Goal: Information Seeking & Learning: Learn about a topic

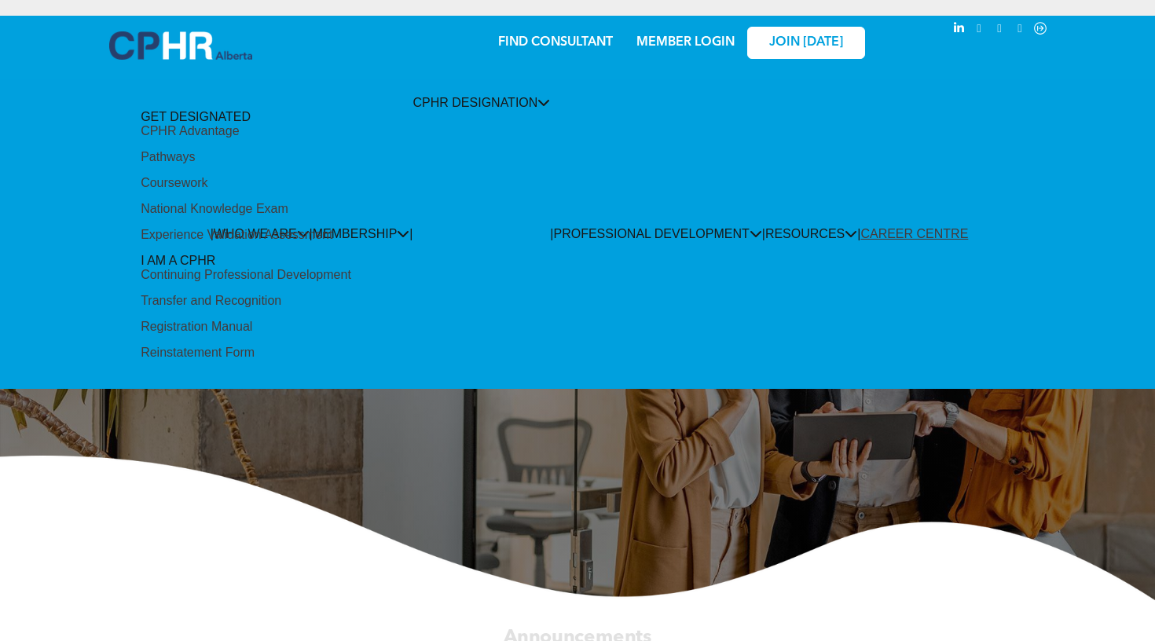
click at [195, 164] on div "Pathways" at bounding box center [168, 157] width 54 height 14
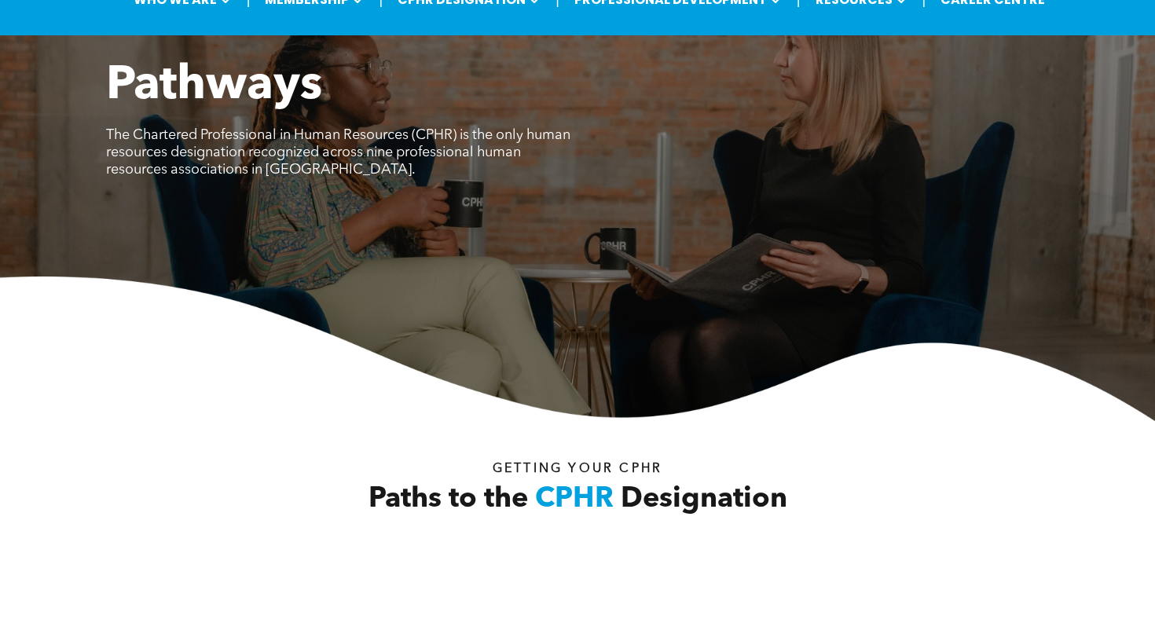
scroll to position [485, 0]
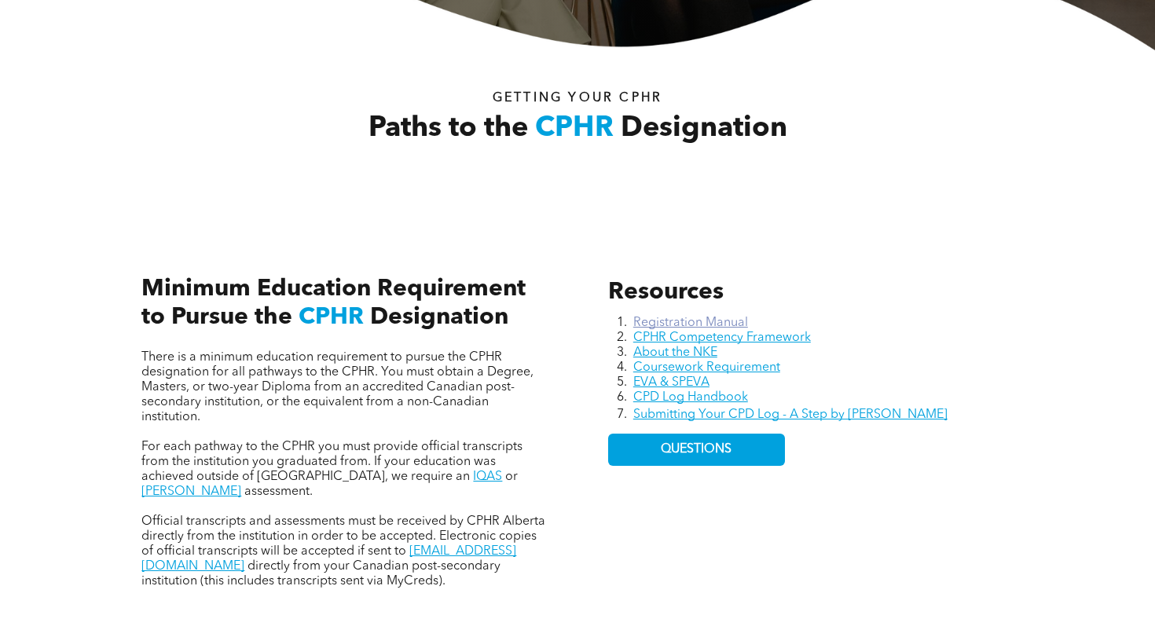
click at [724, 326] on link "Registration Manual" at bounding box center [690, 323] width 115 height 13
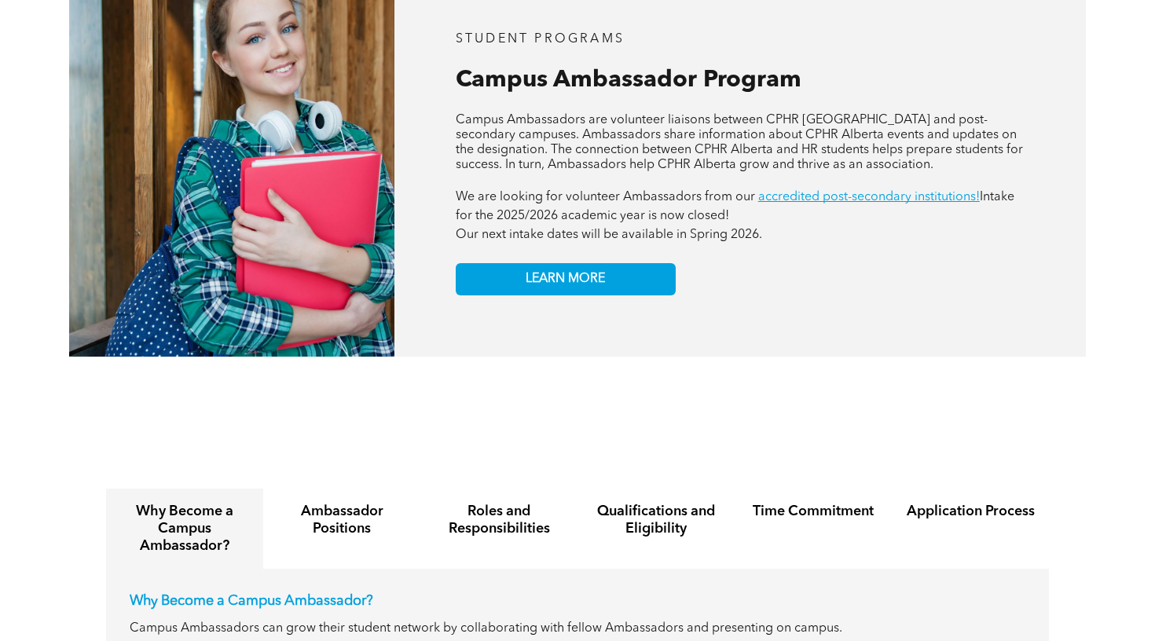
scroll to position [1449, 0]
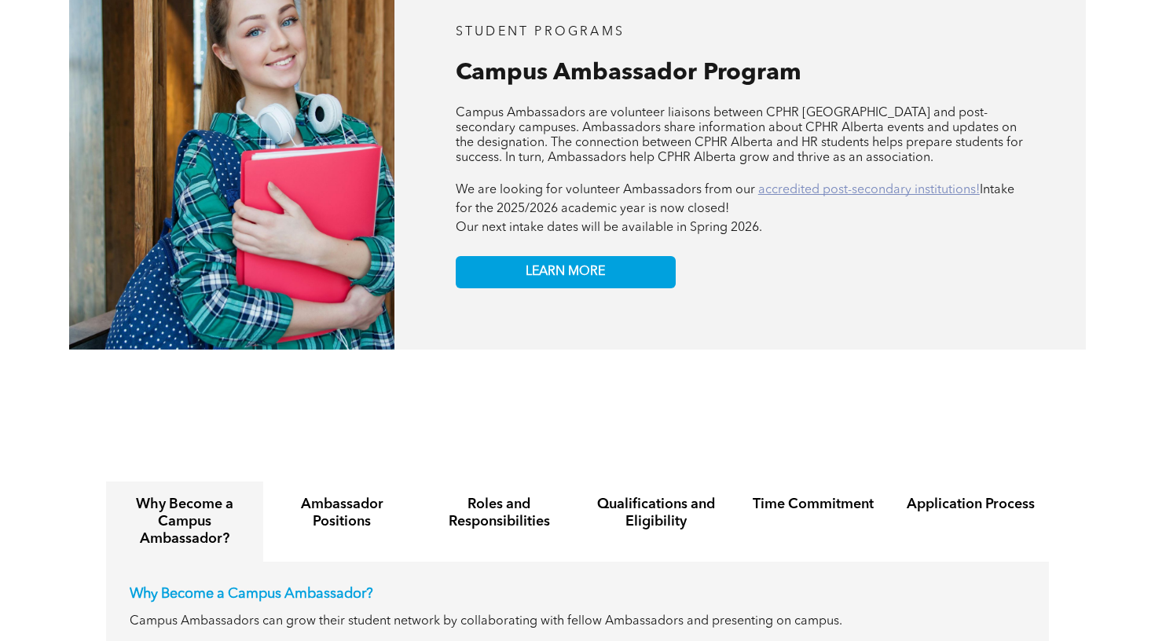
click at [806, 184] on link "accredited post-secondary institutions!" at bounding box center [869, 190] width 222 height 13
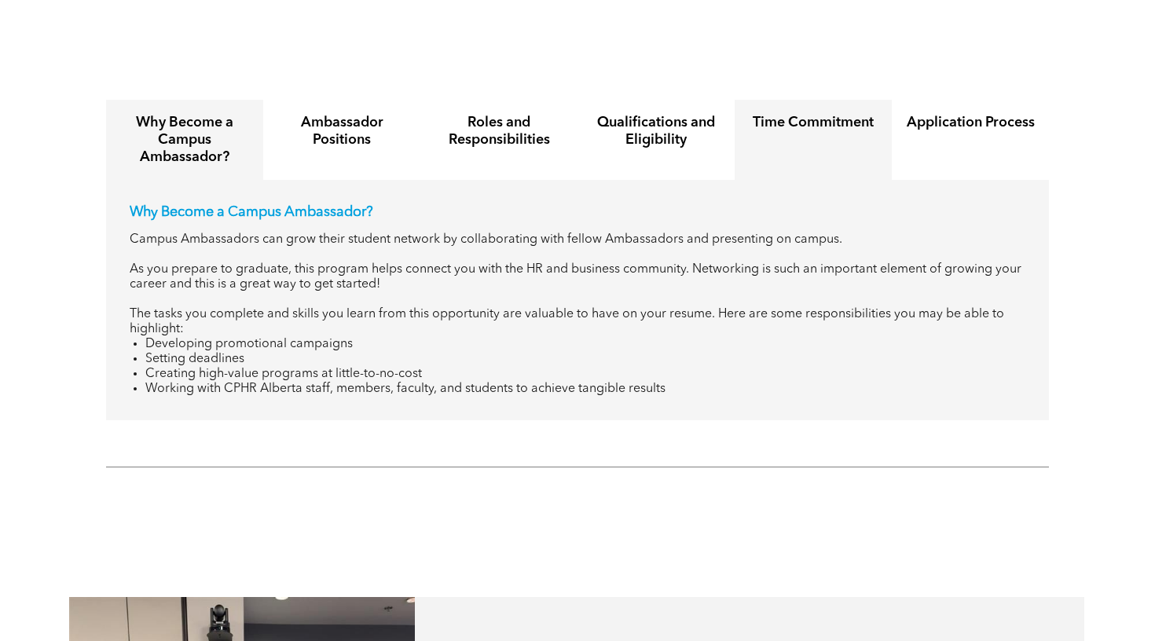
scroll to position [1822, 0]
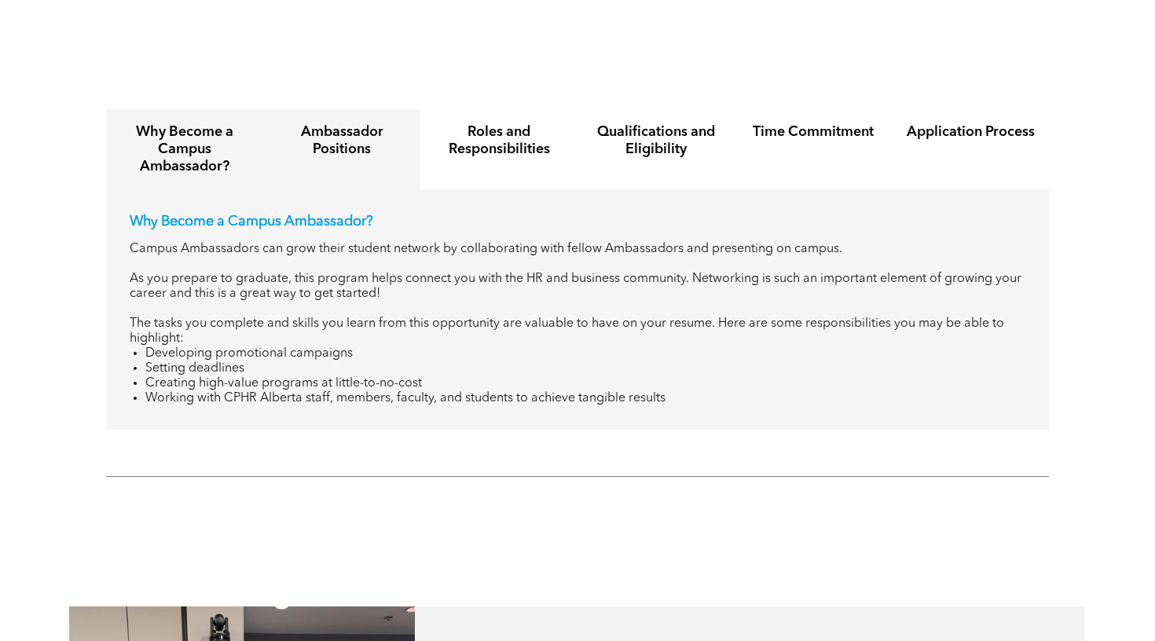
click at [361, 125] on h4 "Ambassador Positions" at bounding box center [341, 140] width 129 height 35
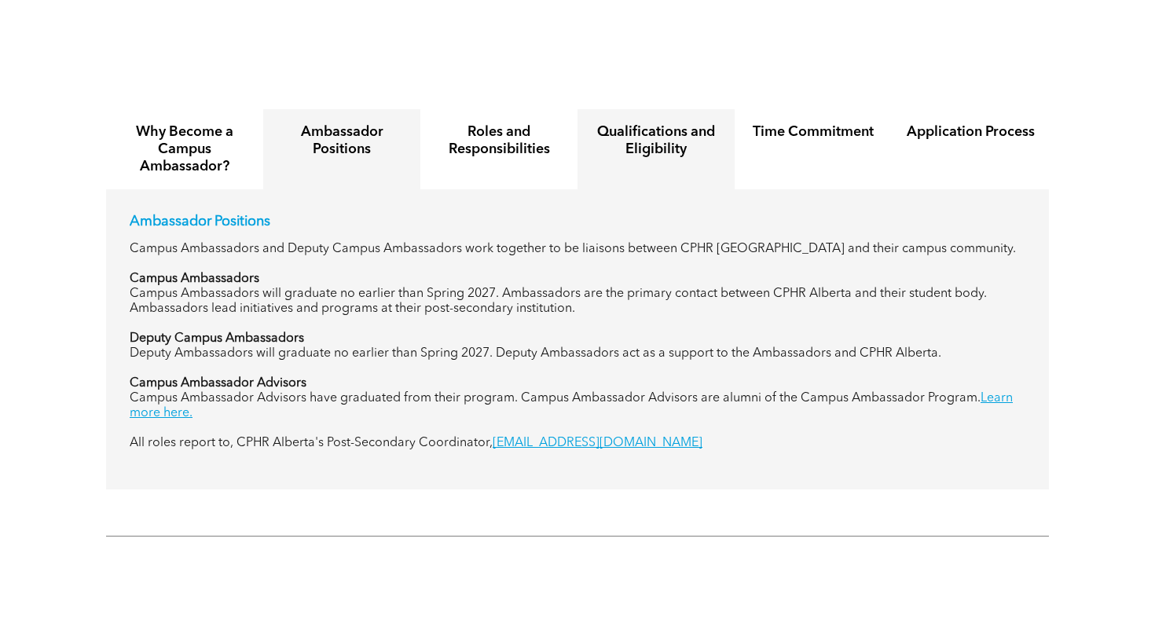
click at [726, 115] on div "Qualifications and Eligibility" at bounding box center [655, 149] width 157 height 80
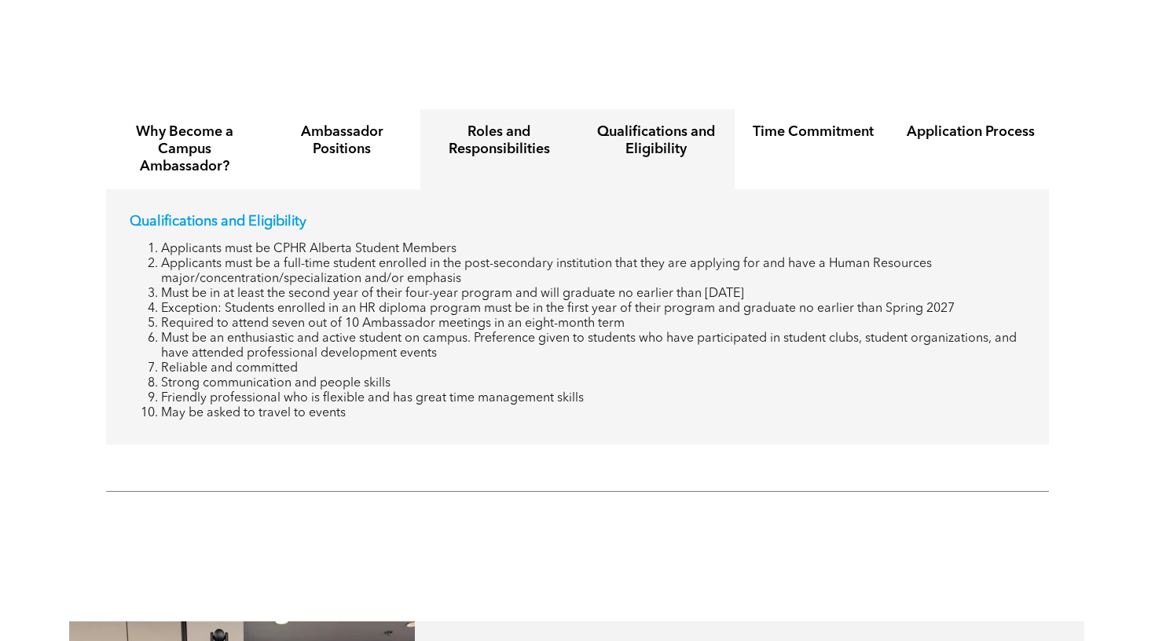
click at [536, 123] on h4 "Roles and Responsibilities" at bounding box center [498, 140] width 129 height 35
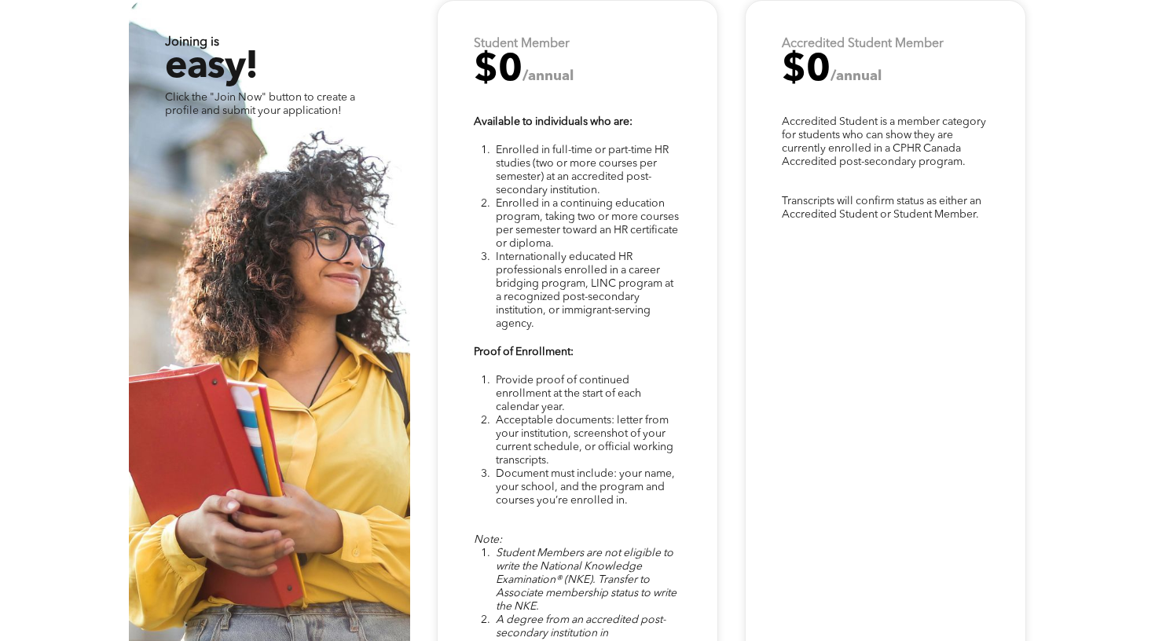
scroll to position [3905, 0]
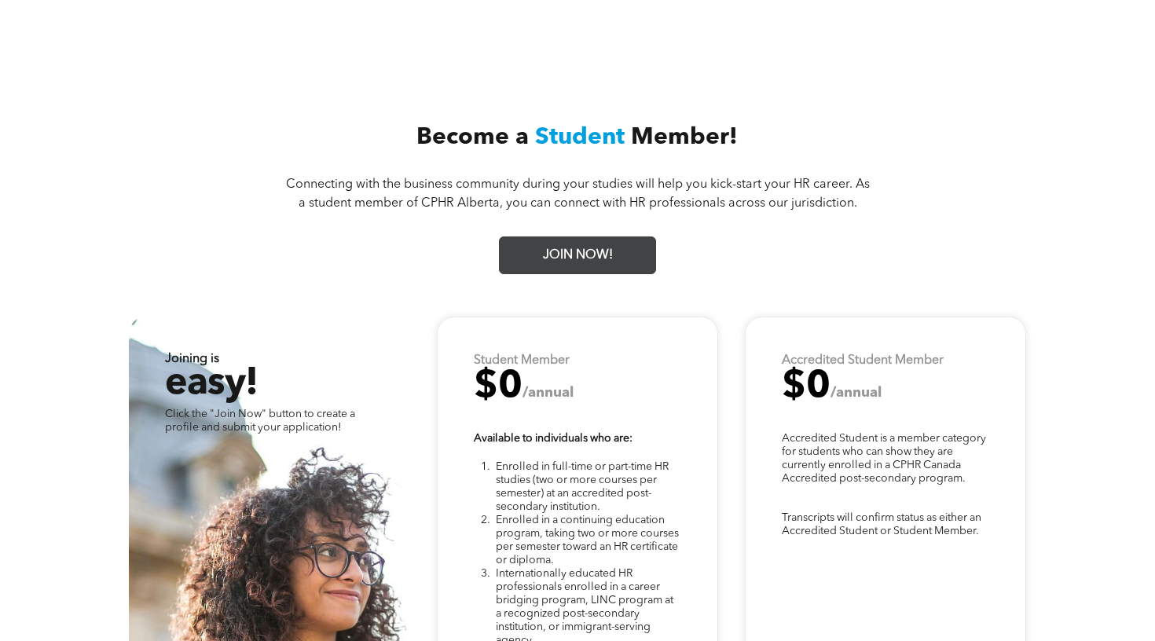
click at [630, 240] on link "JOIN NOW!" at bounding box center [577, 255] width 157 height 38
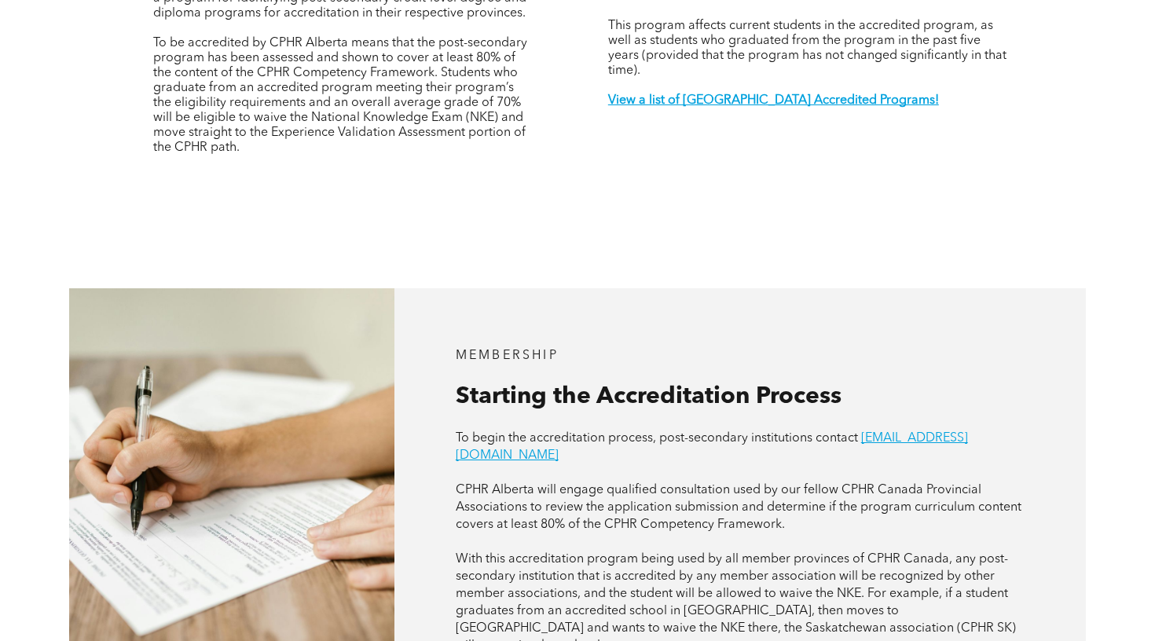
scroll to position [706, 0]
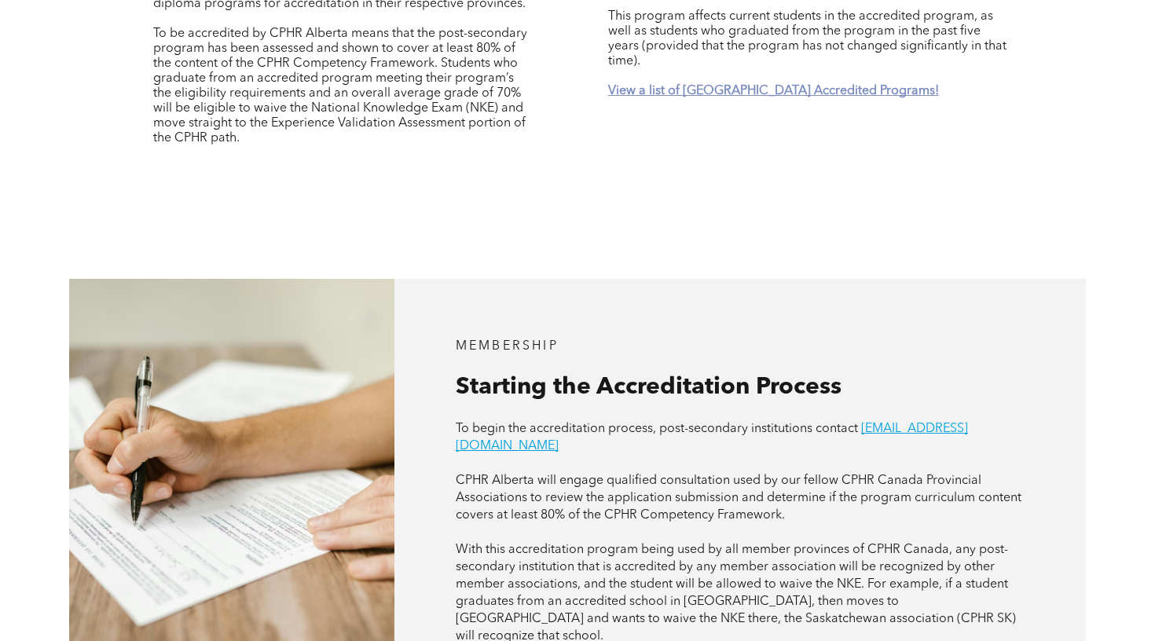
click at [756, 85] on strong "View a list of Alberta Accredited Programs!" at bounding box center [773, 91] width 331 height 13
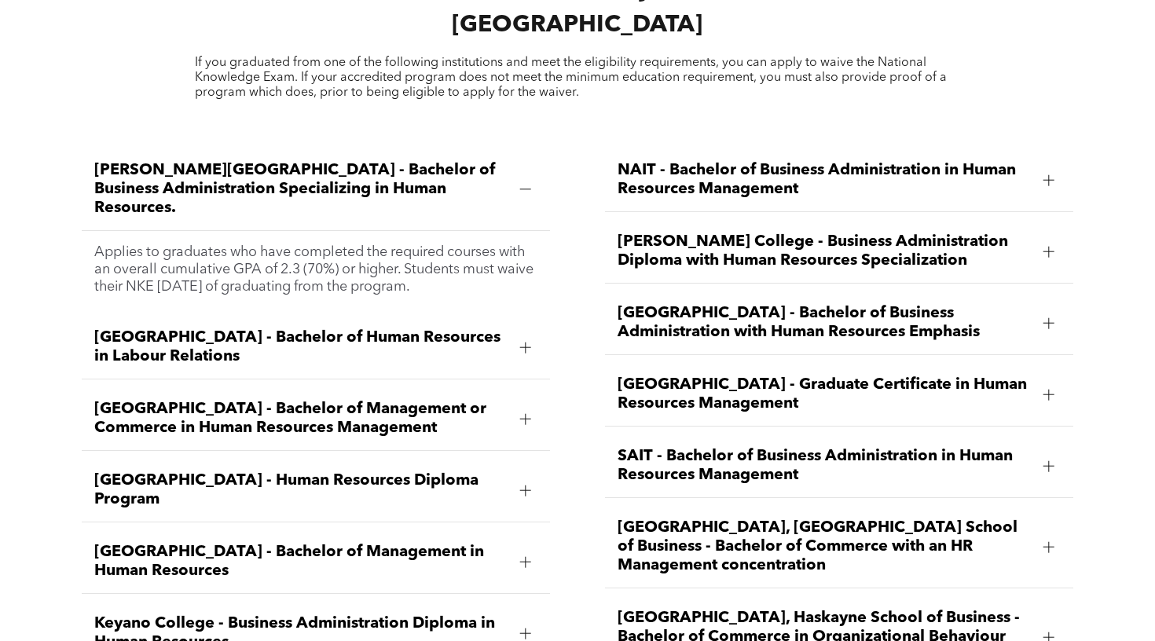
scroll to position [2123, 0]
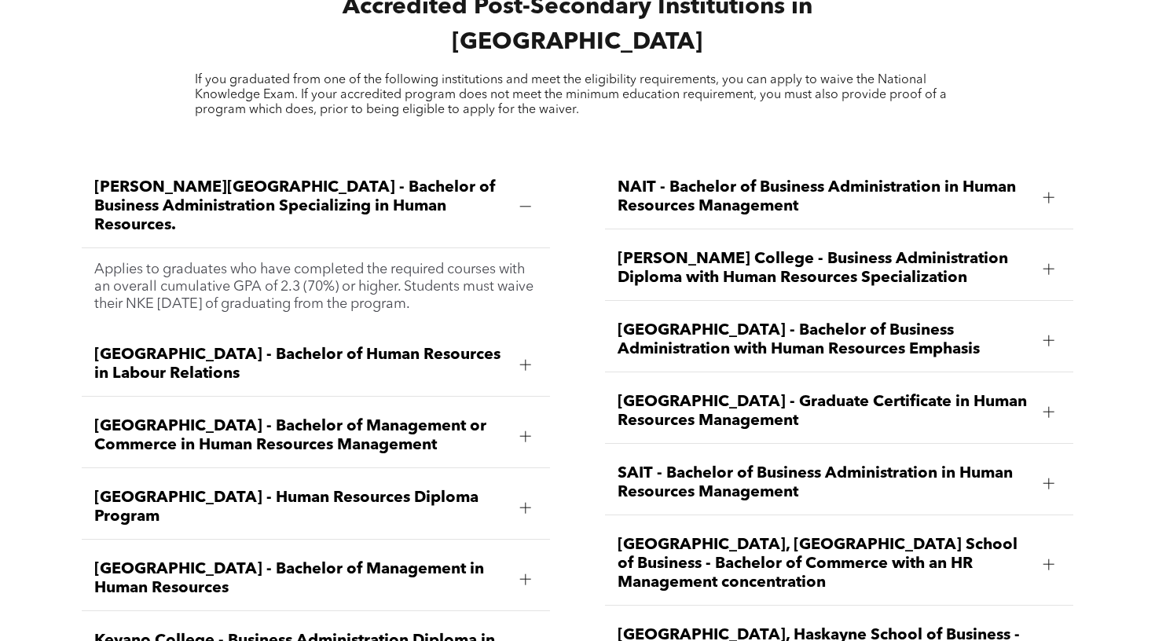
click at [1040, 400] on div at bounding box center [1049, 412] width 24 height 24
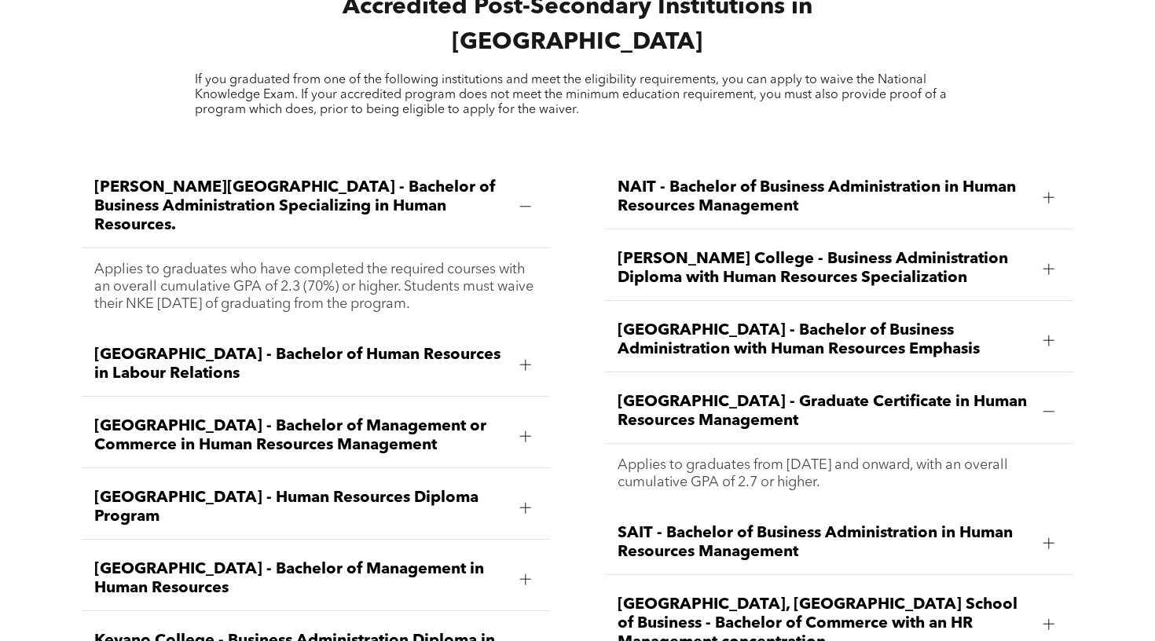
click at [1052, 411] on div at bounding box center [1048, 411] width 11 height 1
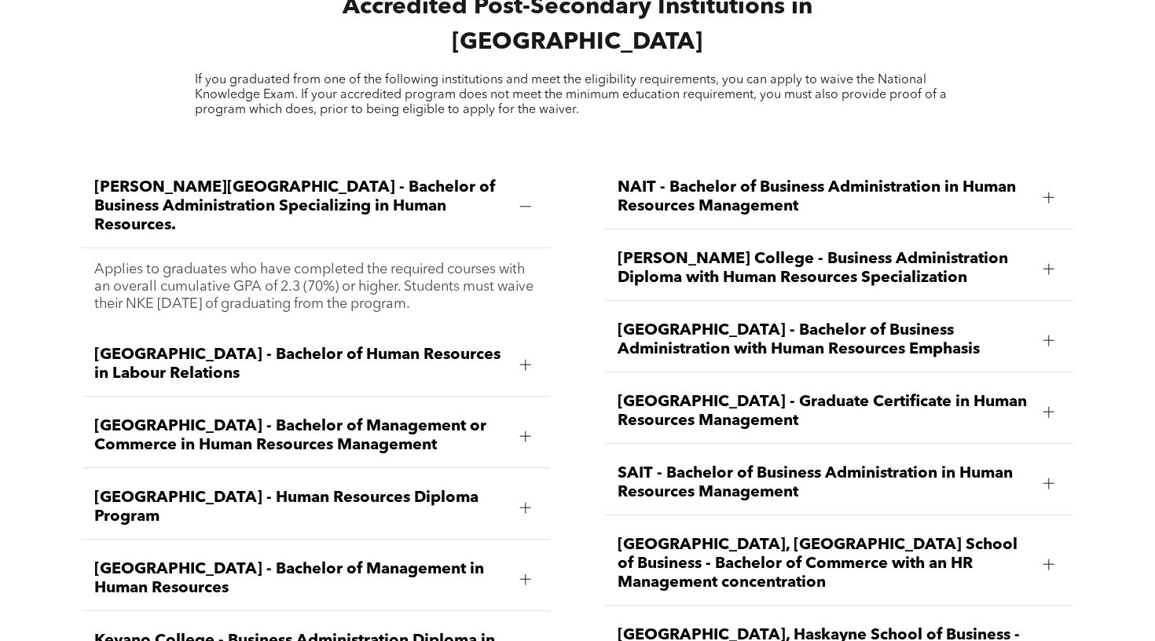
click at [1068, 237] on div "Norquest College - Business Administration Diploma with Human Resources Special…" at bounding box center [838, 269] width 467 height 64
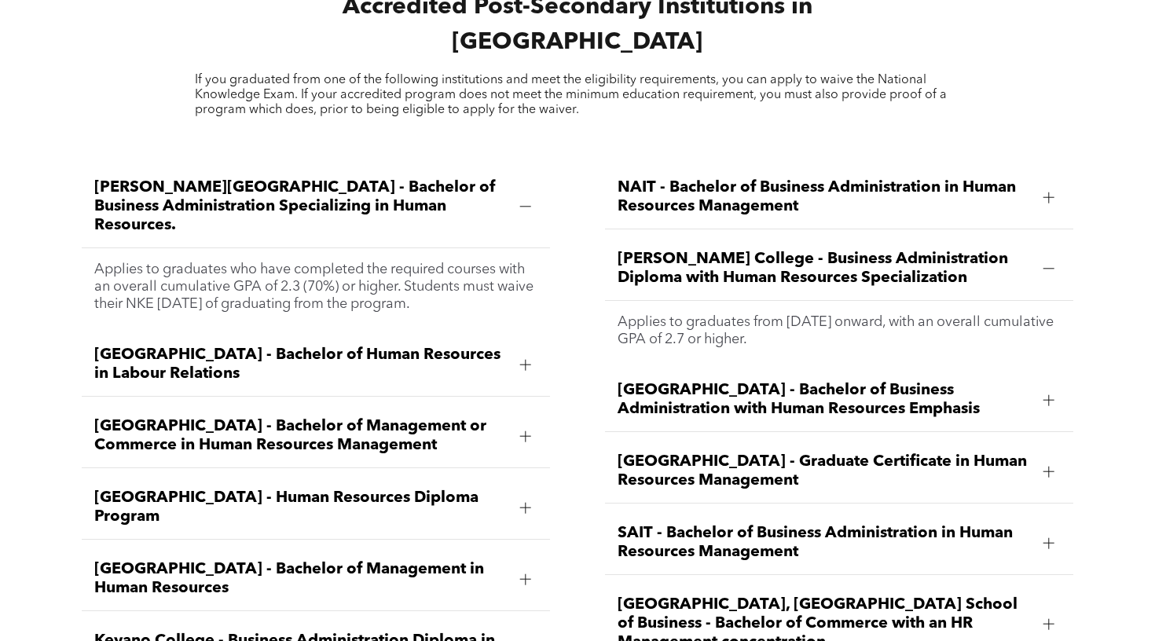
click at [1061, 237] on div "Norquest College - Business Administration Diploma with Human Resources Special…" at bounding box center [838, 269] width 467 height 64
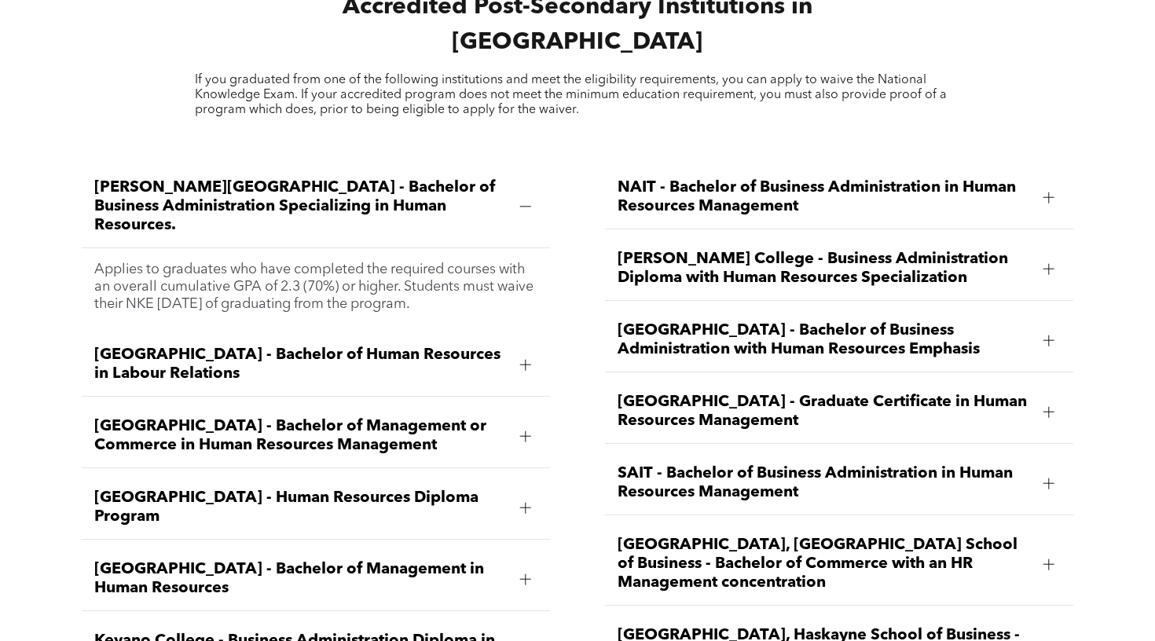
click at [524, 424] on div at bounding box center [526, 436] width 24 height 24
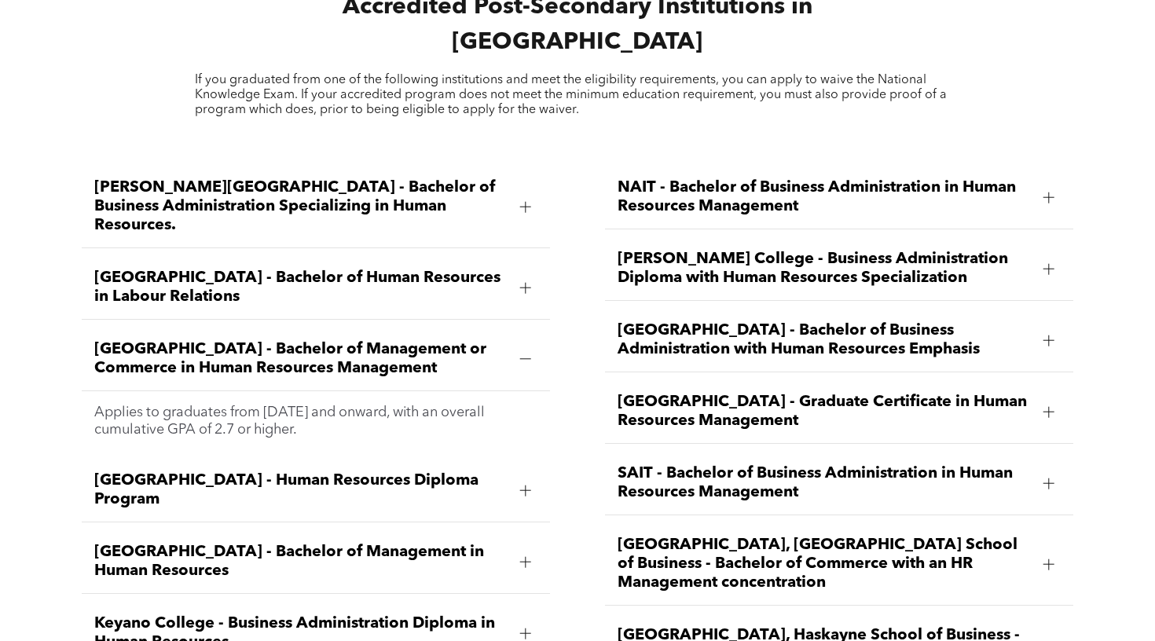
click at [529, 328] on div "Athabasca University - Bachelor of Management or Commerce in Human Resources Ma…" at bounding box center [315, 360] width 467 height 64
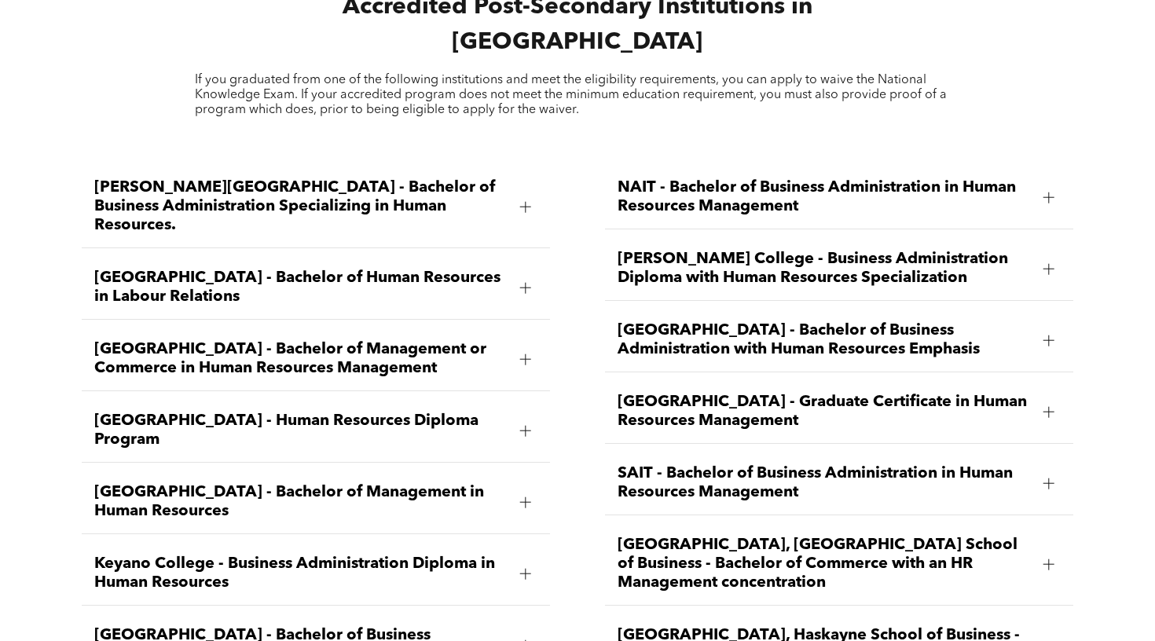
click at [520, 276] on div at bounding box center [526, 288] width 24 height 24
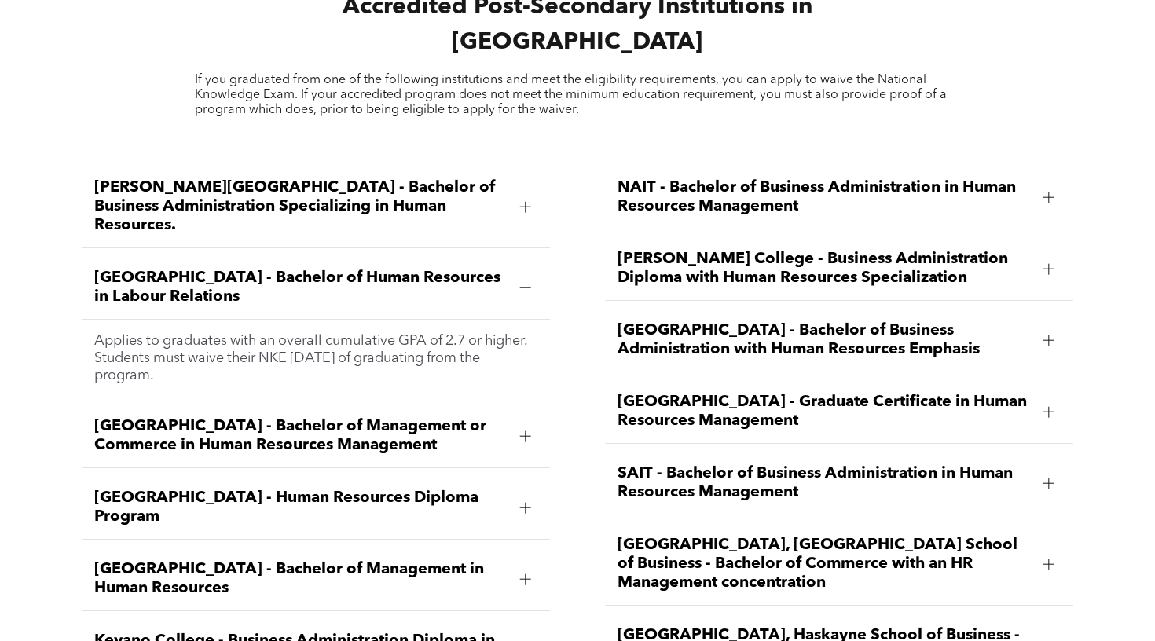
click at [524, 276] on div at bounding box center [526, 288] width 24 height 24
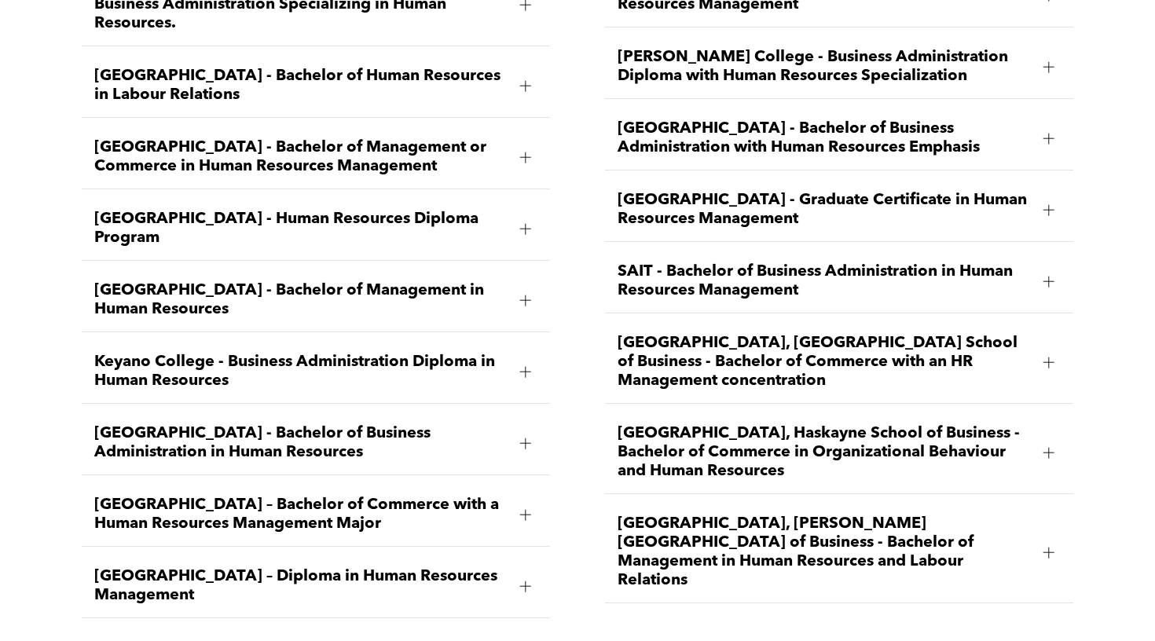
scroll to position [2326, 0]
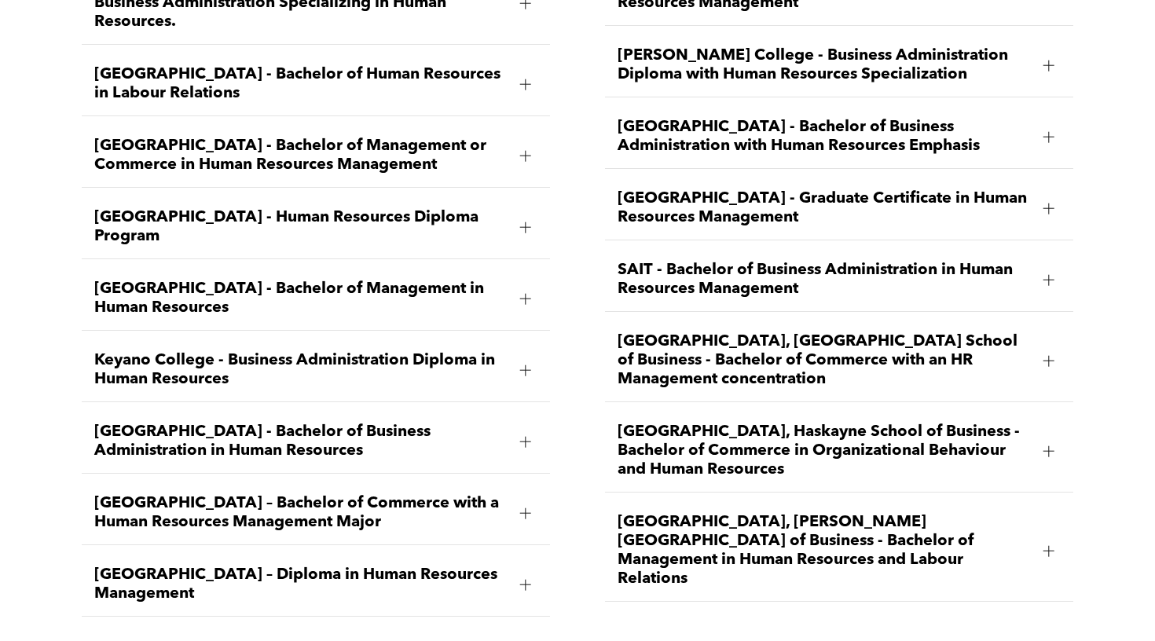
click at [515, 358] on div at bounding box center [526, 370] width 24 height 24
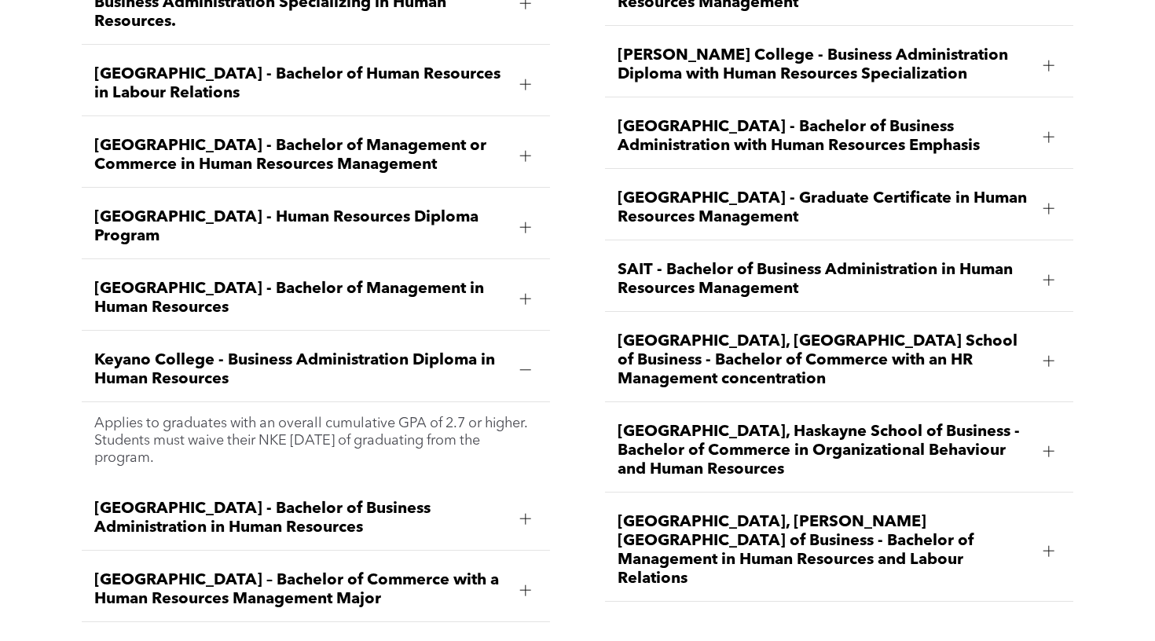
click at [515, 358] on div at bounding box center [526, 370] width 24 height 24
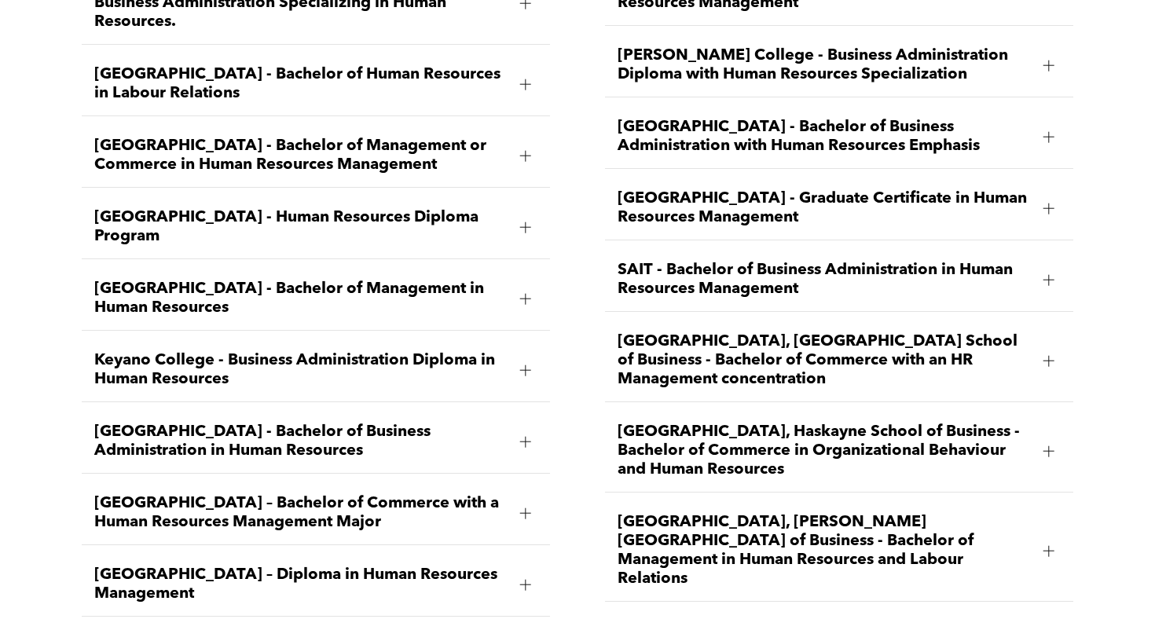
click at [509, 482] on div "MacEwan University – Bachelor of Commerce with a Human Resources Management Maj…" at bounding box center [315, 514] width 467 height 64
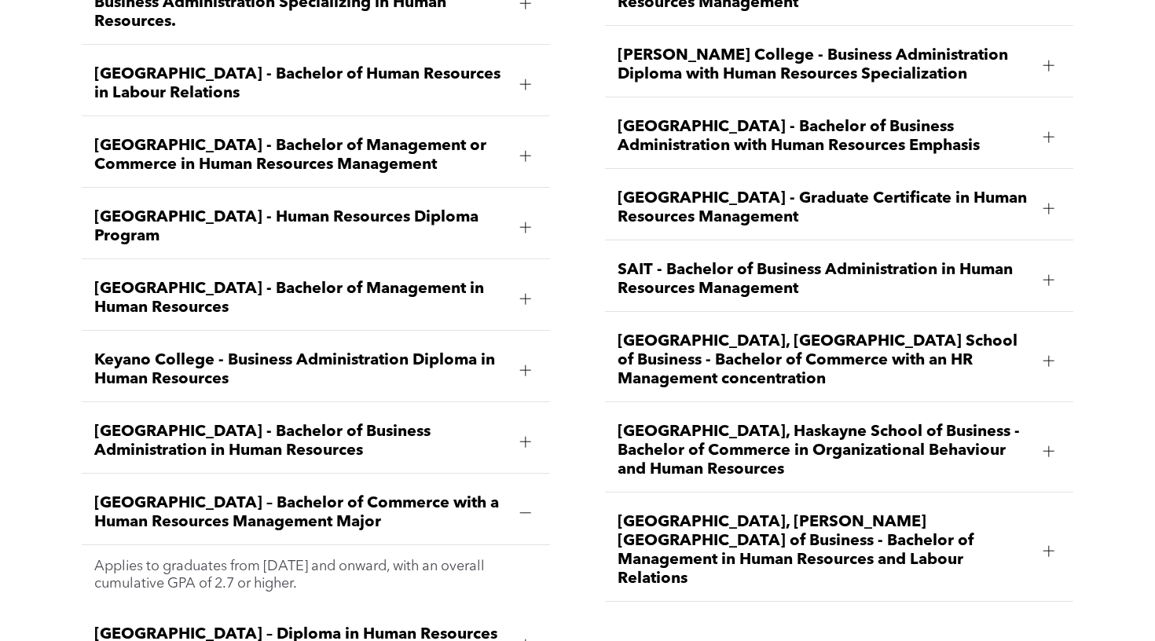
click at [509, 482] on div "MacEwan University – Bachelor of Commerce with a Human Resources Management Maj…" at bounding box center [315, 514] width 467 height 64
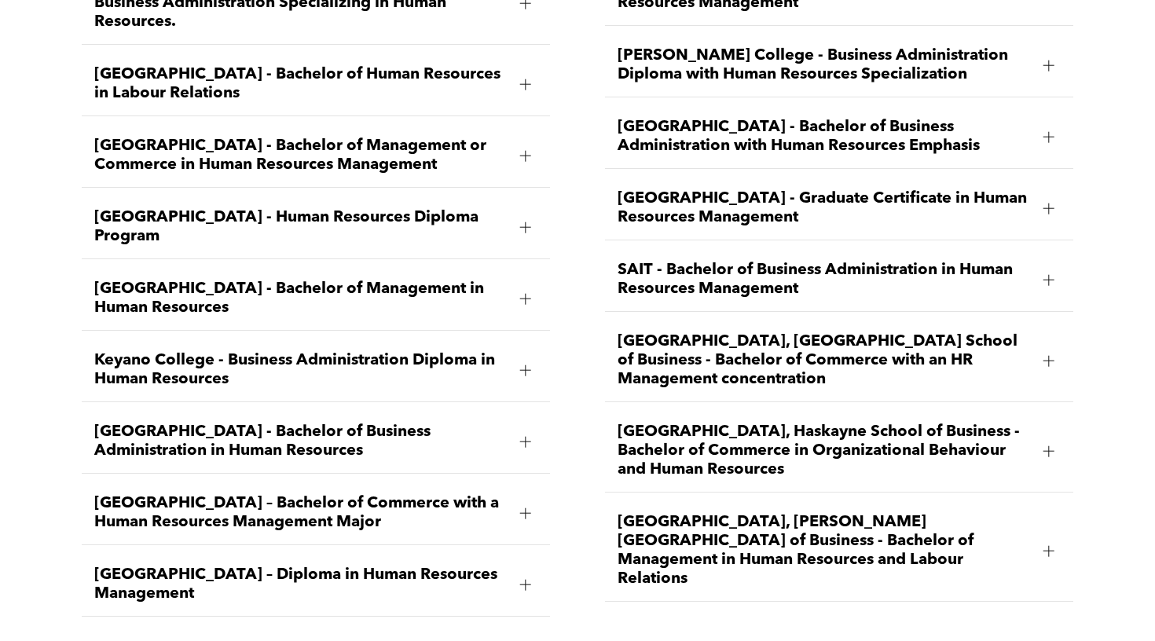
click at [507, 553] on div "MacEwan University – Diploma in Human Resources Management" at bounding box center [315, 585] width 467 height 64
click at [508, 553] on div "MacEwan University – Diploma in Human Resources Management" at bounding box center [315, 585] width 467 height 64
click at [1030, 513] on span "University of Lethbridge, Dhillon School of Business - Bachelor of Management i…" at bounding box center [823, 550] width 412 height 75
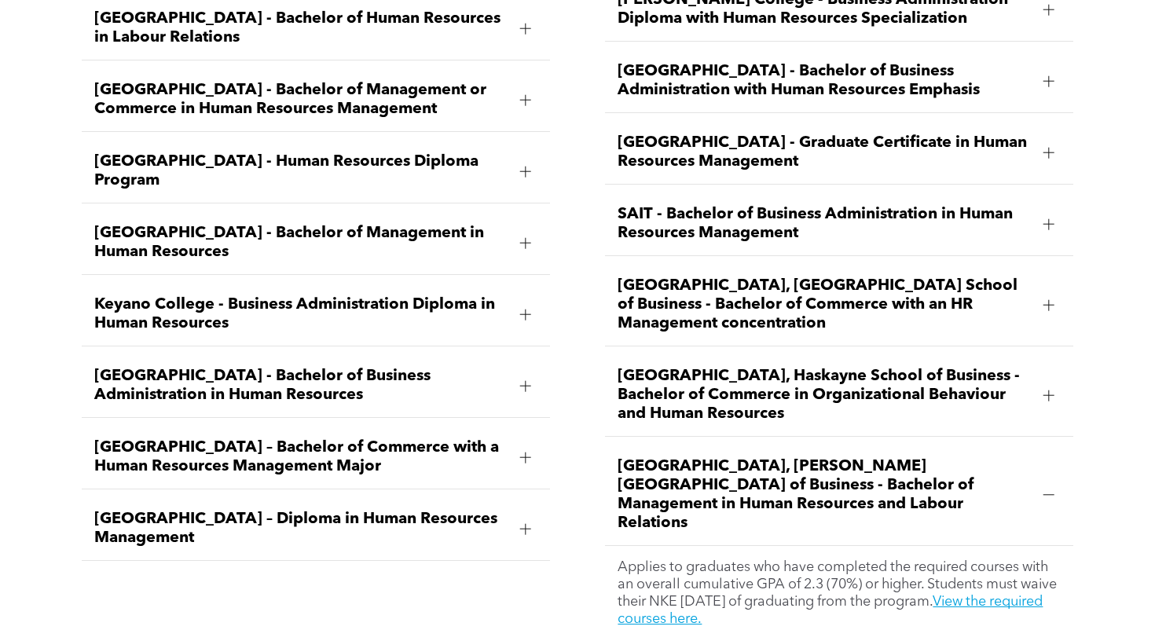
scroll to position [2384, 0]
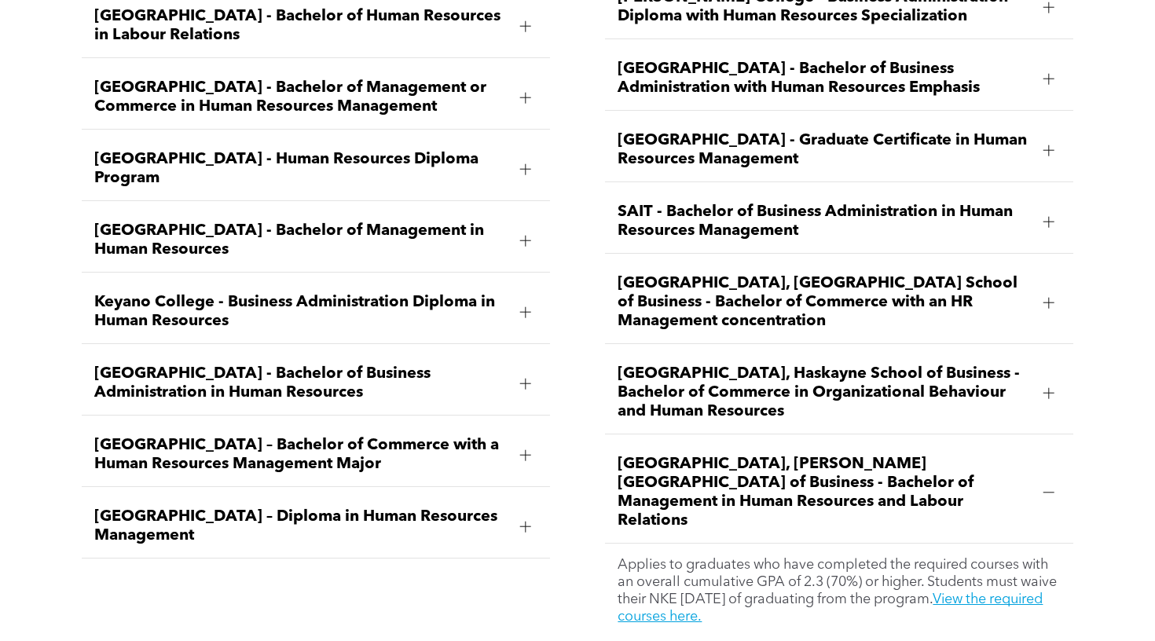
click at [1051, 487] on div at bounding box center [1048, 492] width 11 height 11
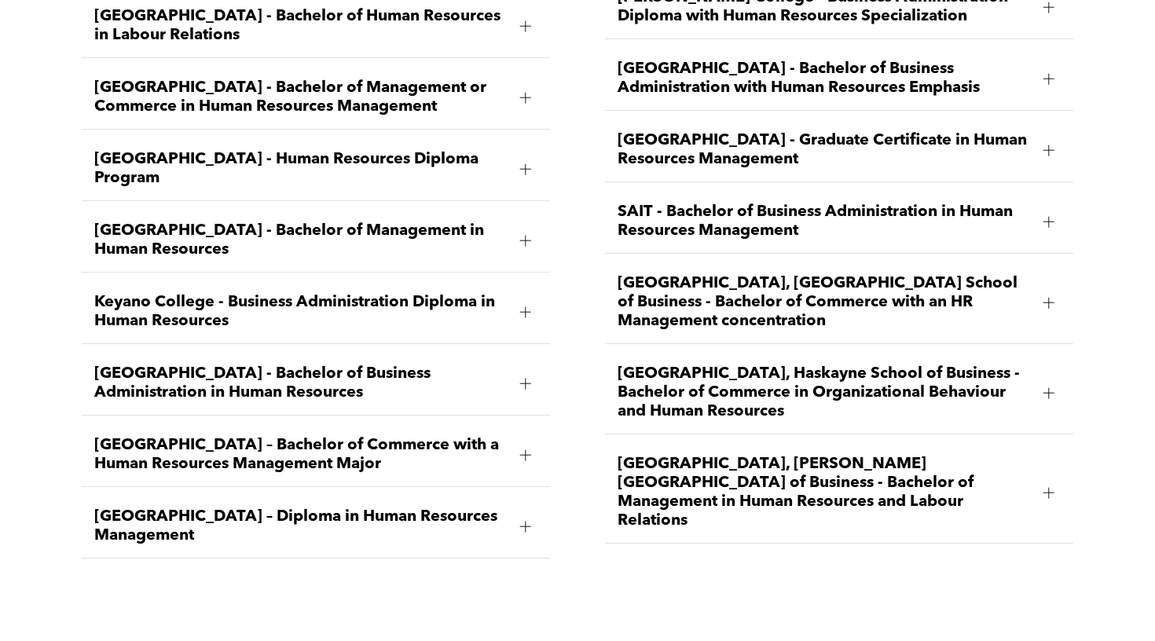
click at [1032, 352] on div "University of Calgary, Haskayne School of Business - Bachelor of Commerce in Or…" at bounding box center [838, 393] width 467 height 82
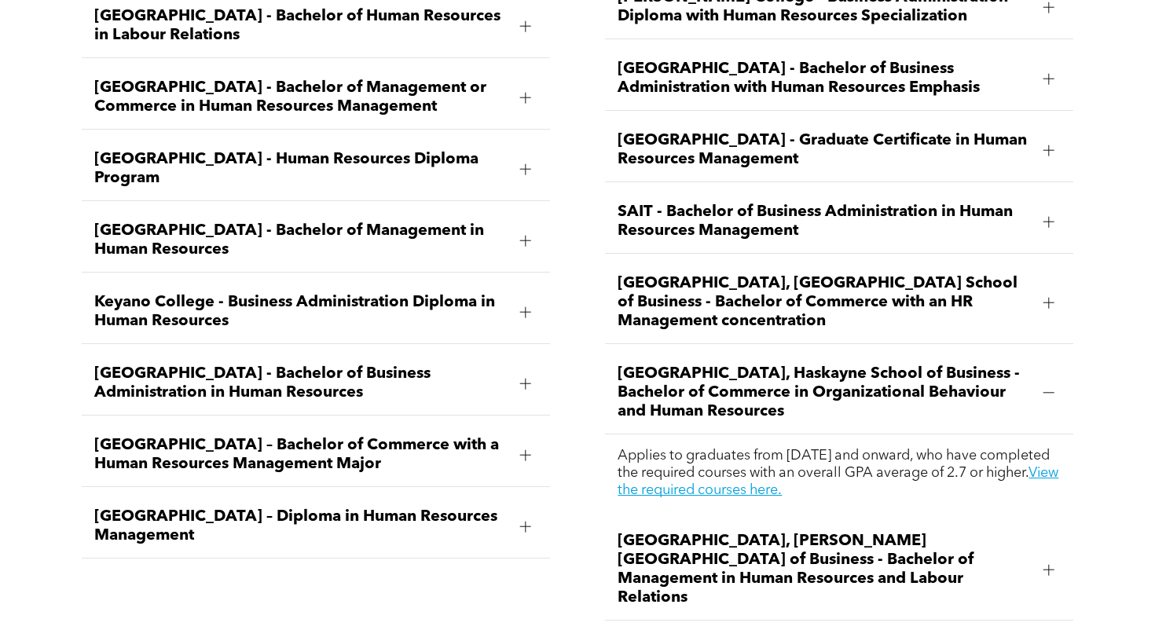
click at [1032, 352] on div "University of Calgary, Haskayne School of Business - Bachelor of Commerce in Or…" at bounding box center [838, 393] width 467 height 82
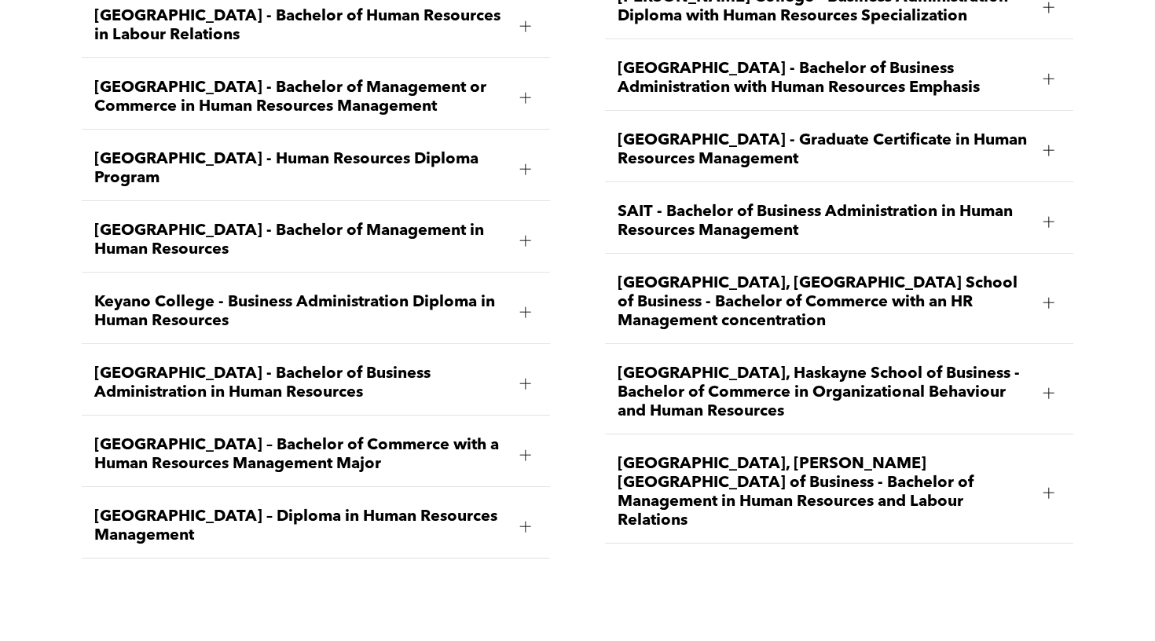
click at [1031, 262] on div "University of Alberta, Alberta School of Business - Bachelor of Commerce with a…" at bounding box center [838, 303] width 467 height 82
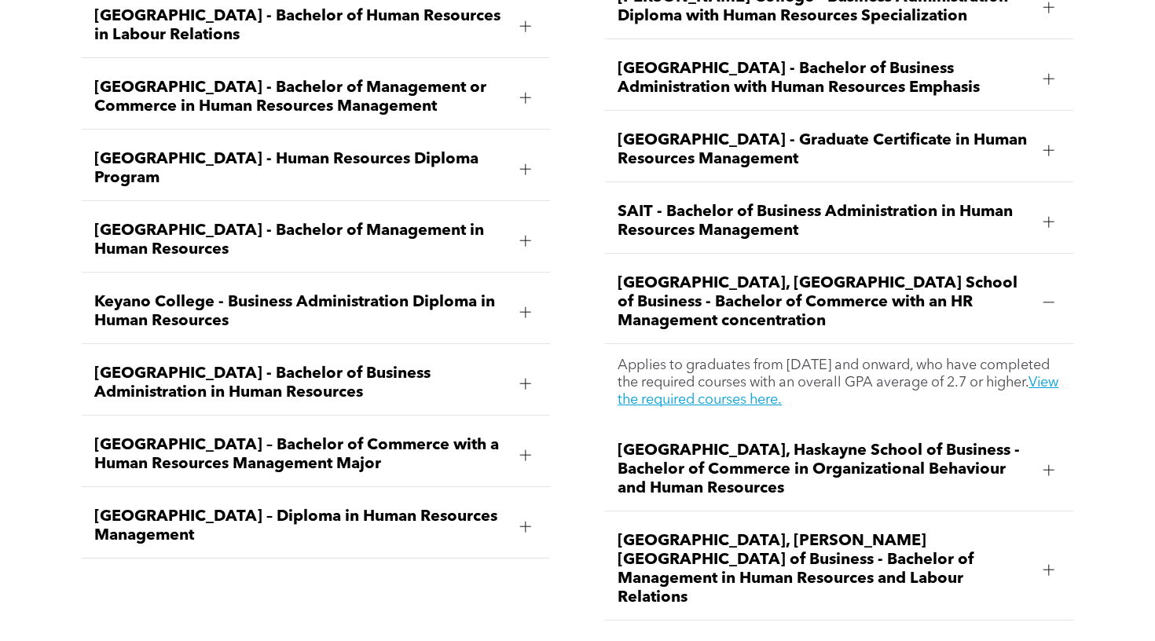
click at [1031, 262] on div "University of Alberta, Alberta School of Business - Bachelor of Commerce with a…" at bounding box center [838, 303] width 467 height 82
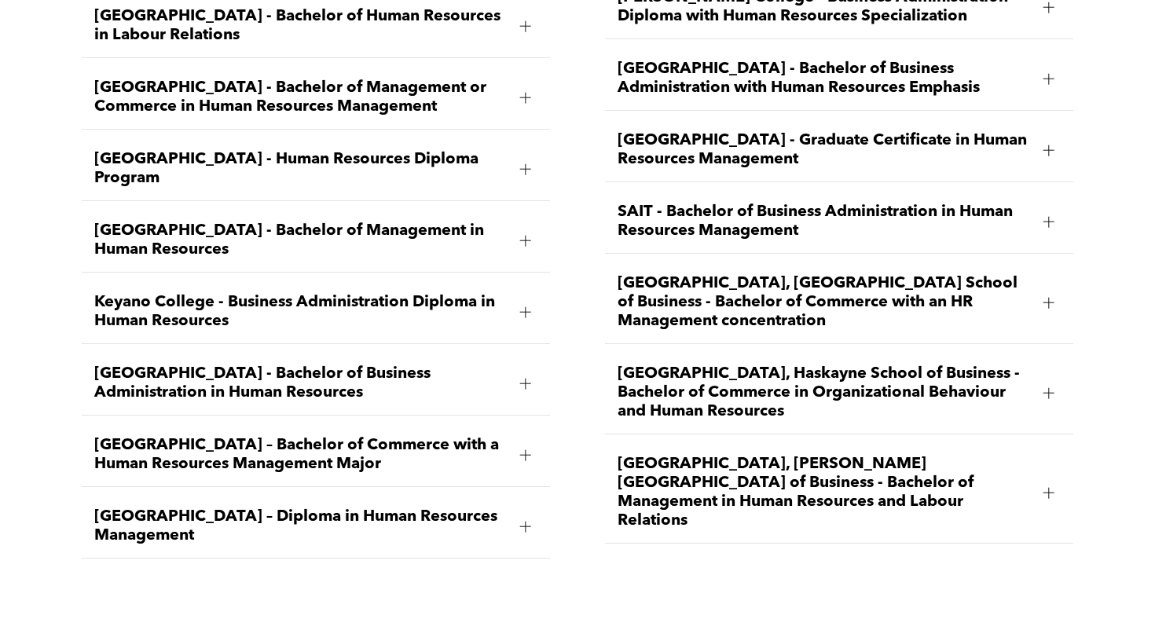
click at [1035, 190] on div "SAIT - Bachelor of Business Administration in Human Resources Management" at bounding box center [838, 222] width 467 height 64
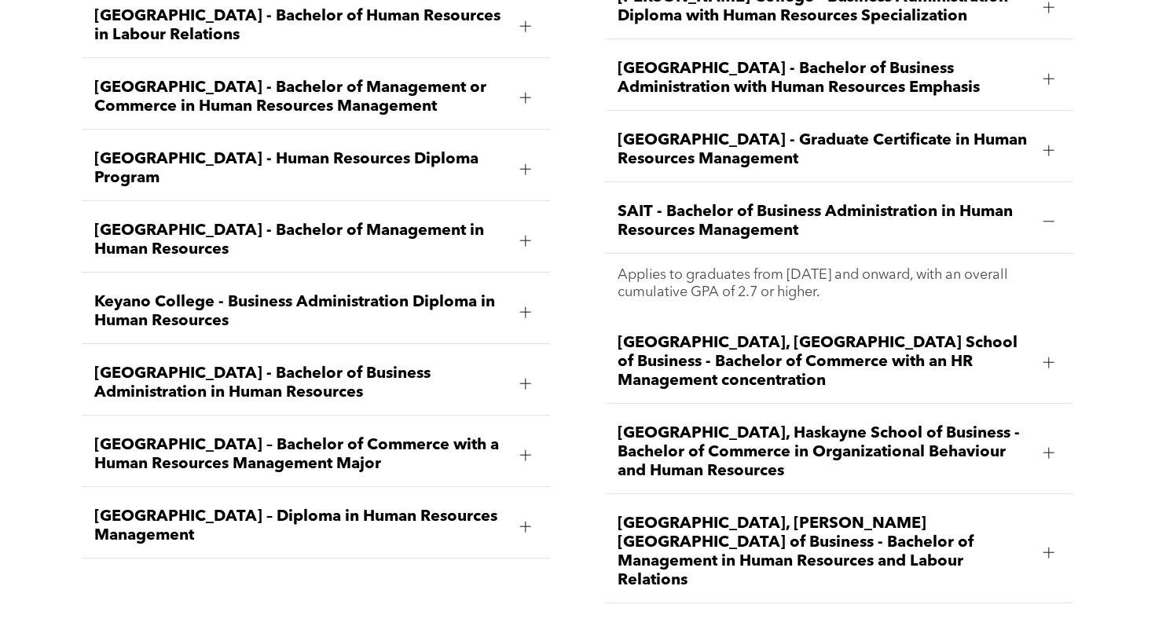
click at [1035, 190] on div "SAIT - Bachelor of Business Administration in Human Resources Management" at bounding box center [838, 222] width 467 height 64
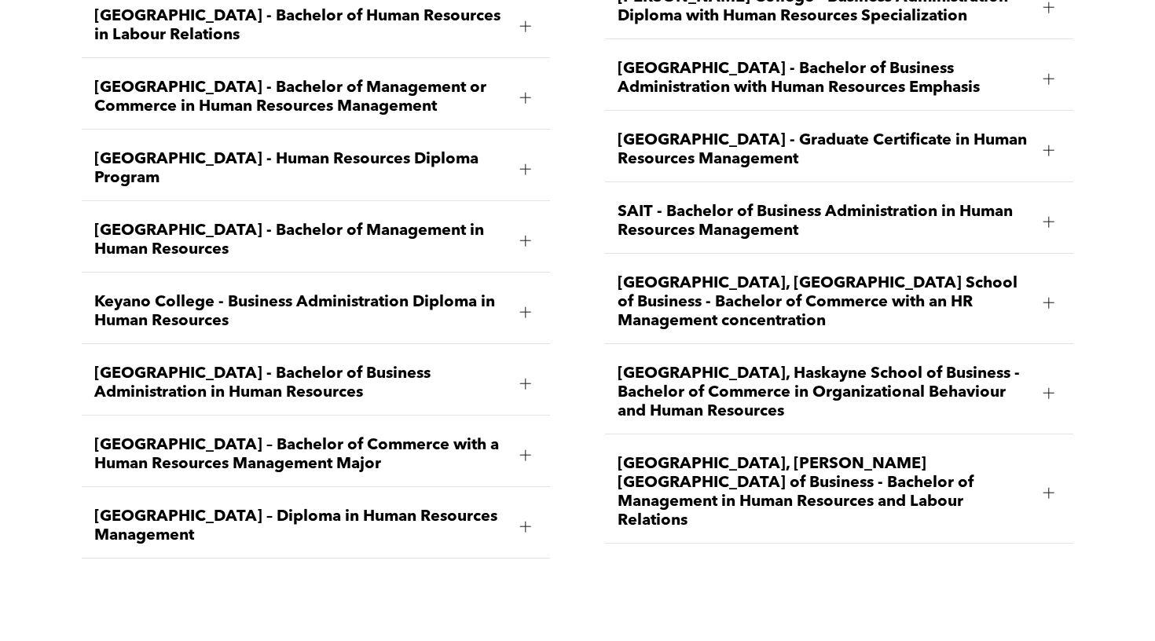
click at [1021, 119] on div "Red Deer Polytechnic - Graduate Certificate in Human Resources Management" at bounding box center [838, 151] width 467 height 64
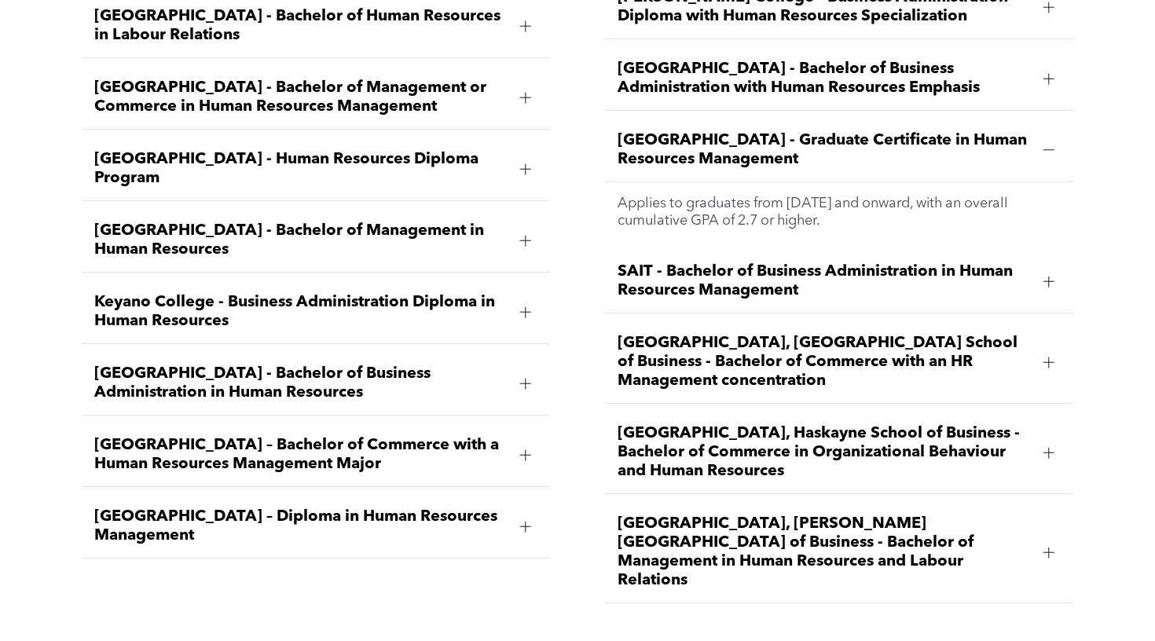
click at [1020, 119] on div "Red Deer Polytechnic - Graduate Certificate in Human Resources Management" at bounding box center [838, 151] width 467 height 64
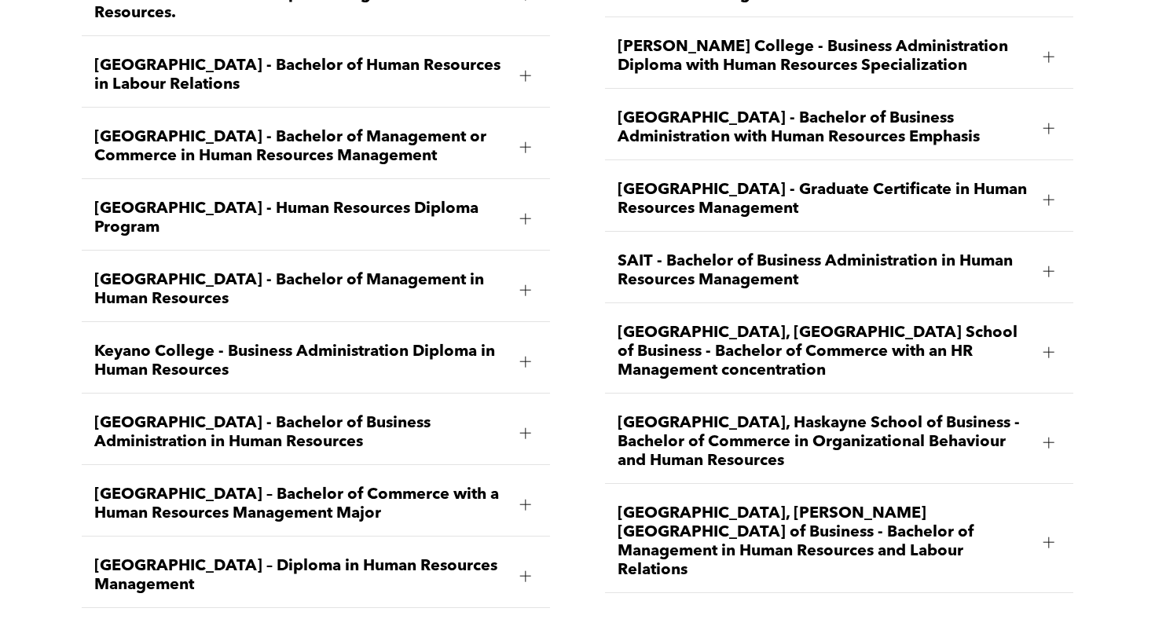
scroll to position [2306, 0]
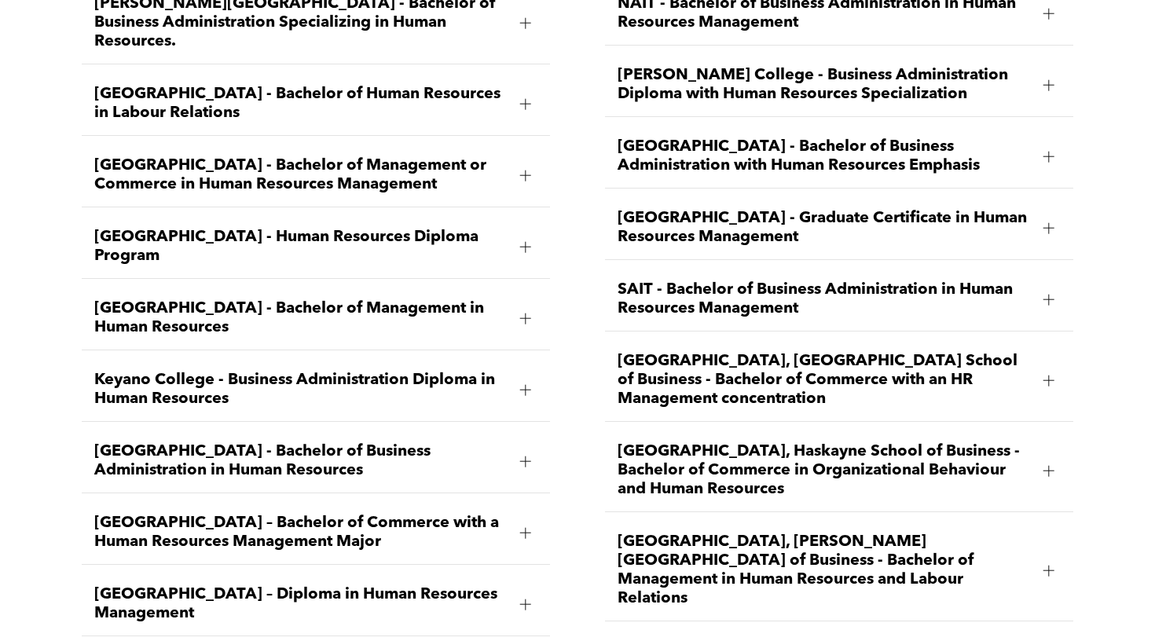
click at [503, 228] on span "Bow Valley College - Human Resources Diploma Program" at bounding box center [300, 247] width 412 height 38
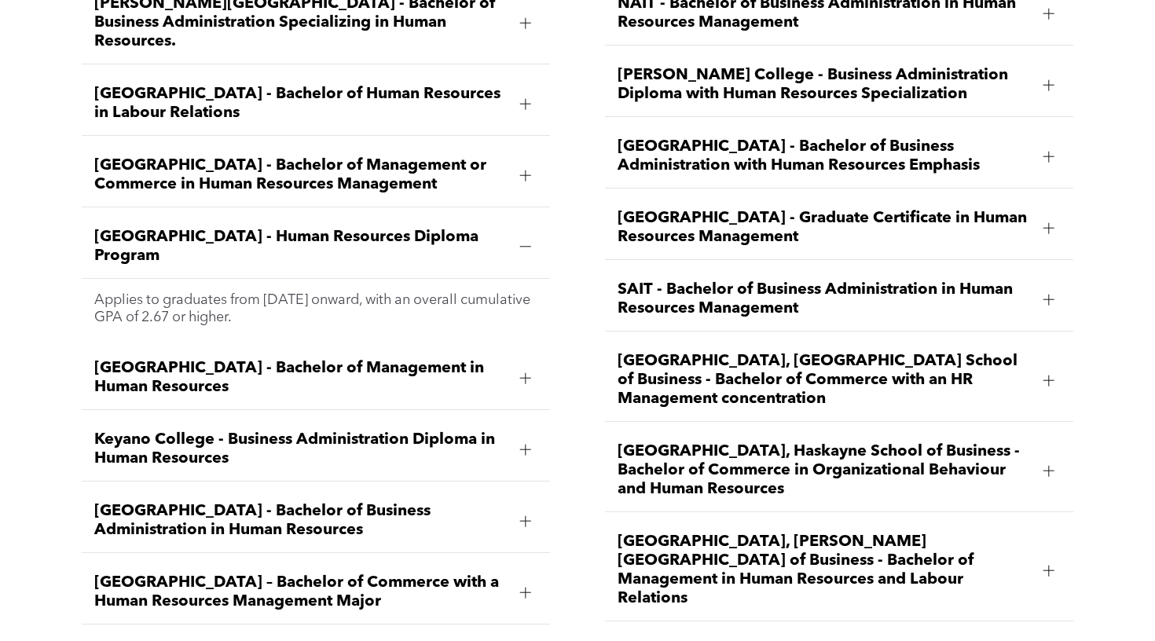
click at [503, 228] on span "Bow Valley College - Human Resources Diploma Program" at bounding box center [300, 247] width 412 height 38
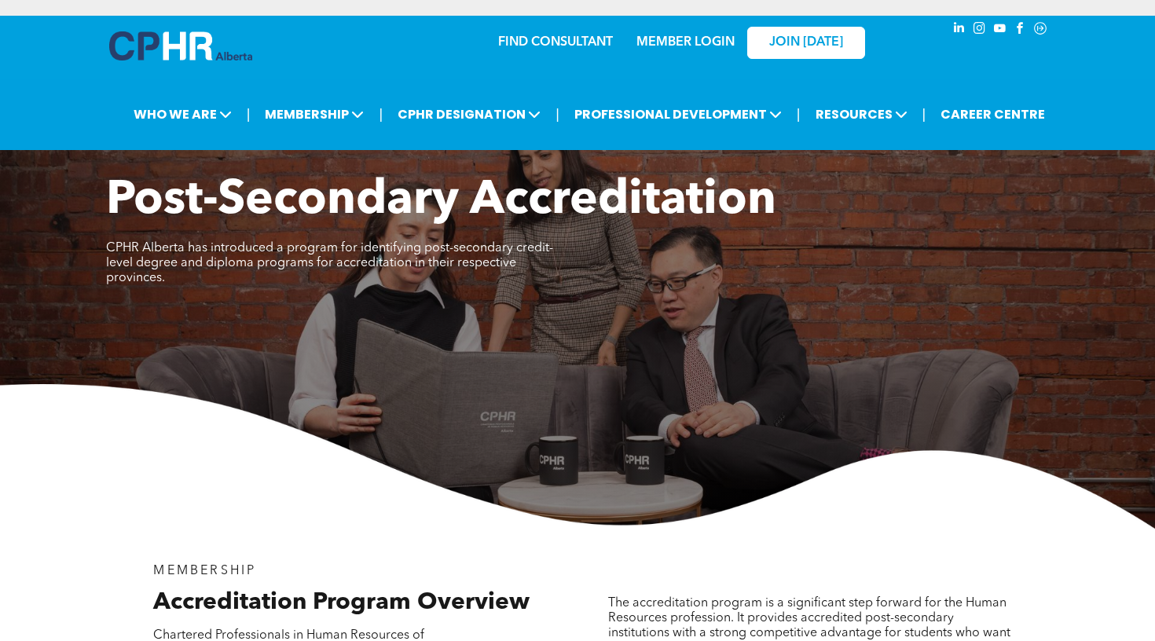
scroll to position [0, 0]
